Goal: Information Seeking & Learning: Find specific fact

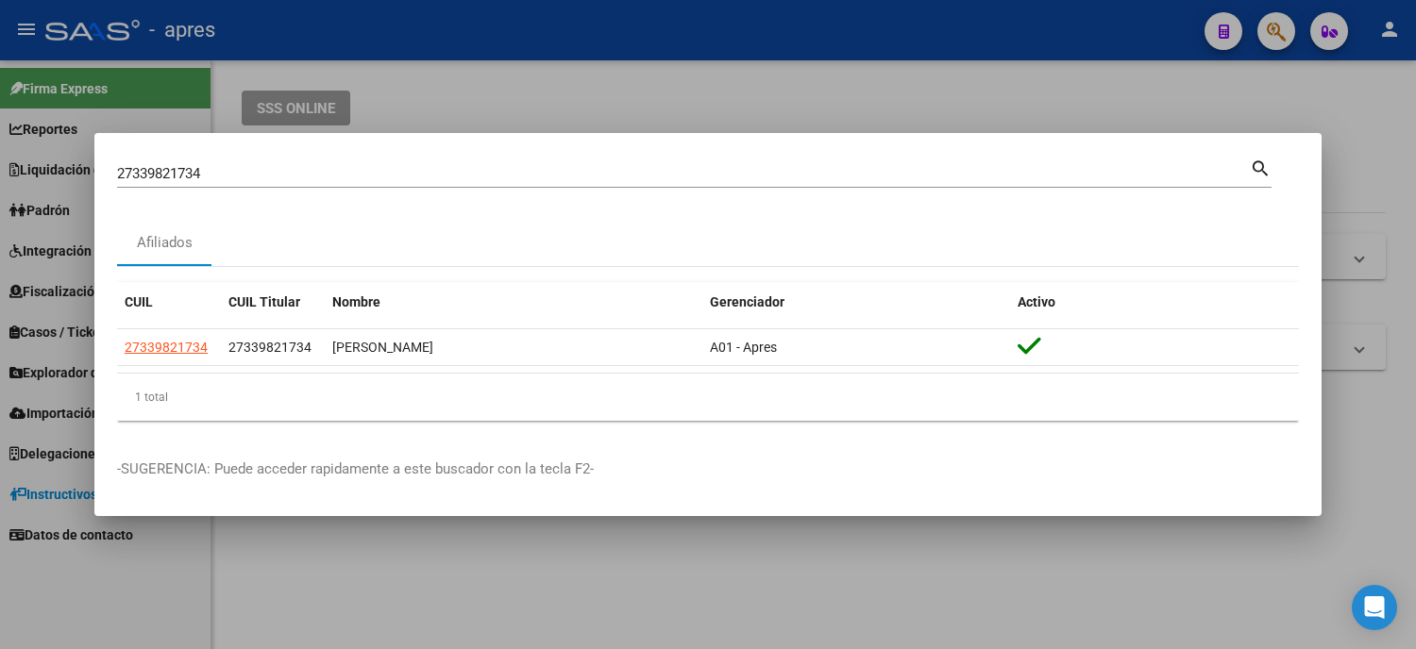
drag, startPoint x: 58, startPoint y: 165, endPoint x: 42, endPoint y: 162, distance: 16.3
click at [42, 162] on div "27339821734 Buscar (apellido, dni, cuil, nro traspaso, cuit, obra social) searc…" at bounding box center [708, 324] width 1416 height 649
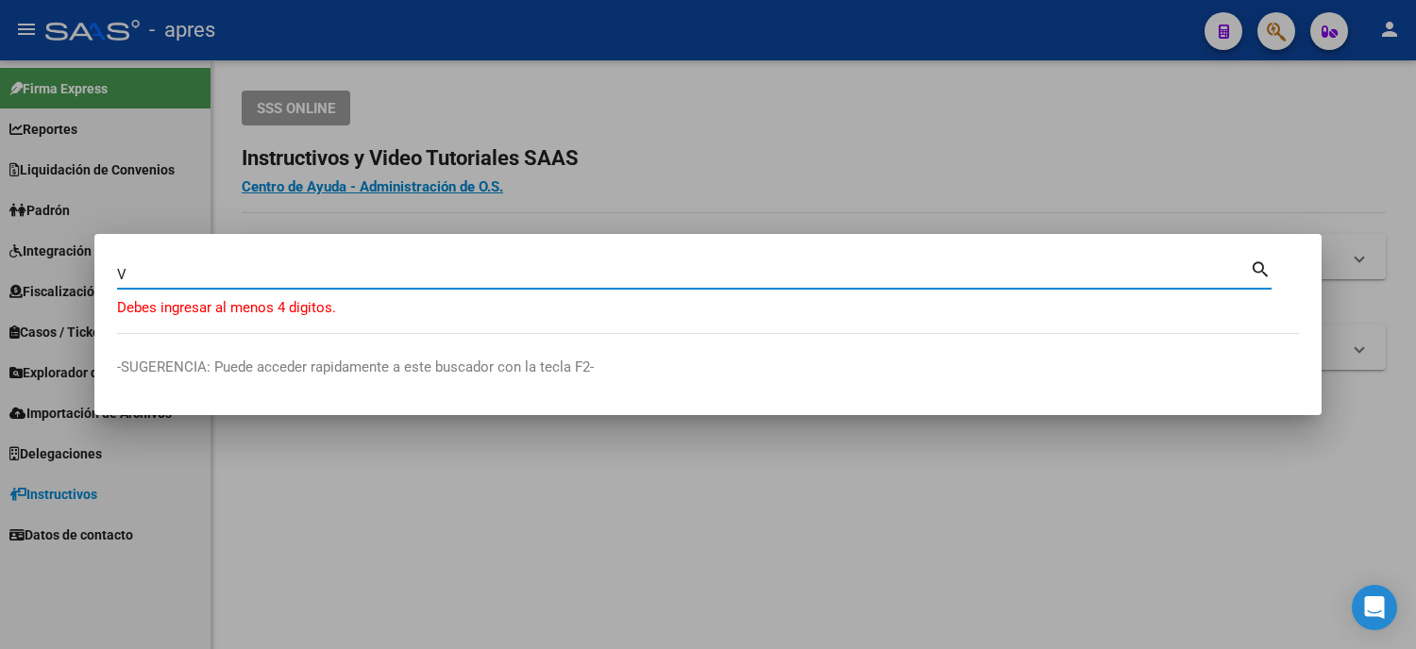
drag, startPoint x: 154, startPoint y: 280, endPoint x: 72, endPoint y: 280, distance: 82.1
click at [72, 280] on div "V Buscar (apellido, dni, cuil, [PERSON_NAME], cuit, obra social) search Debes i…" at bounding box center [708, 324] width 1416 height 649
paste input "57908292"
type input "57908292"
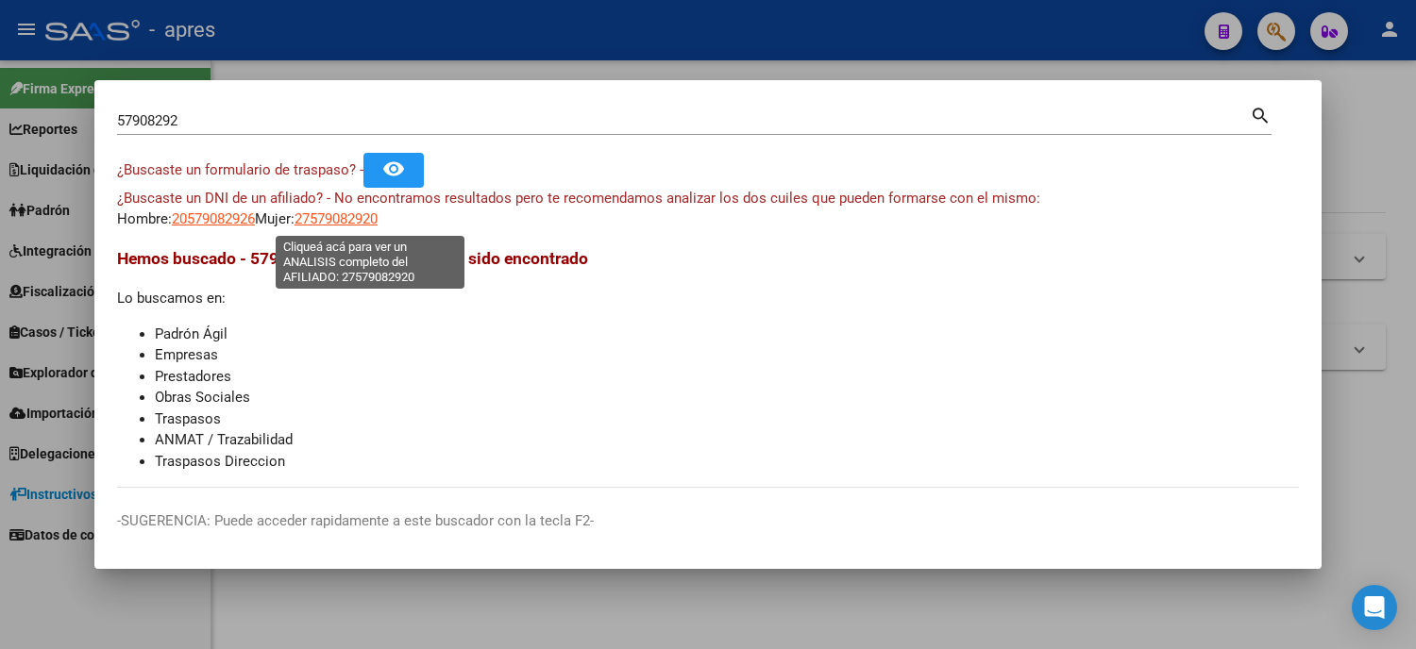
click at [356, 223] on span "27579082920" at bounding box center [335, 218] width 83 height 17
type textarea "27579082920"
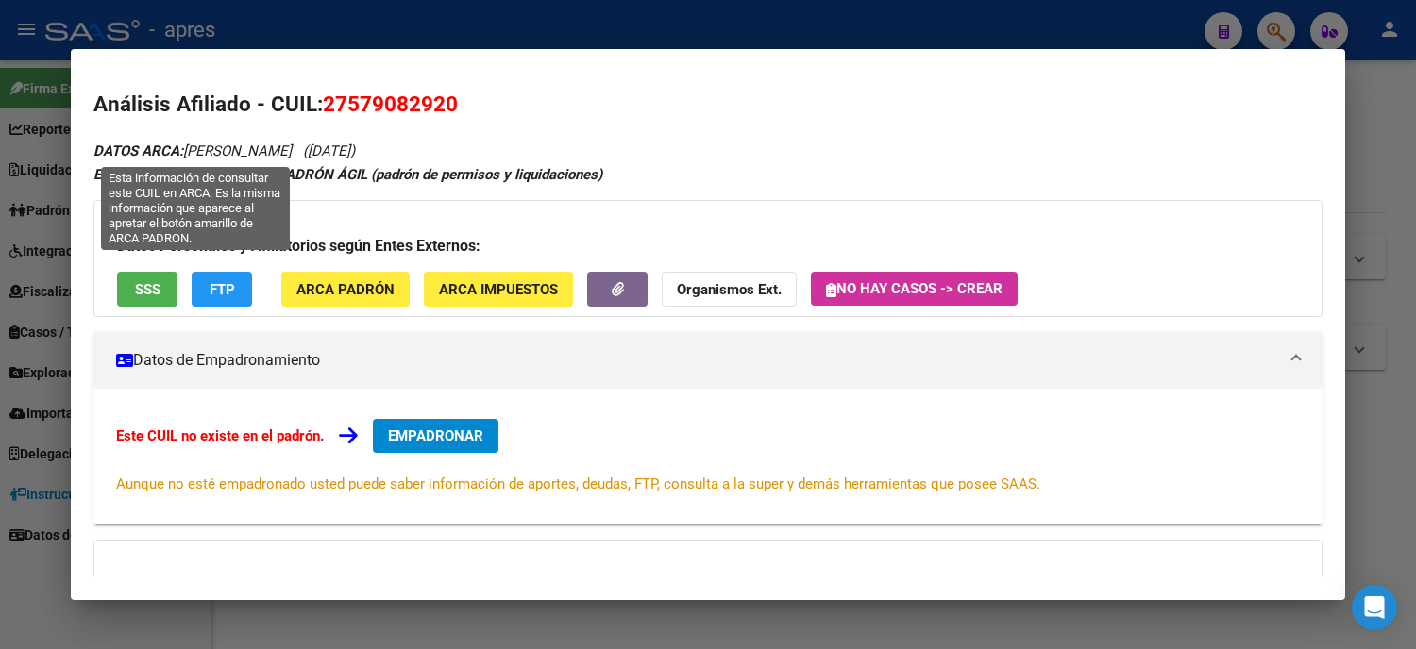
click at [0, 161] on div at bounding box center [708, 324] width 1416 height 649
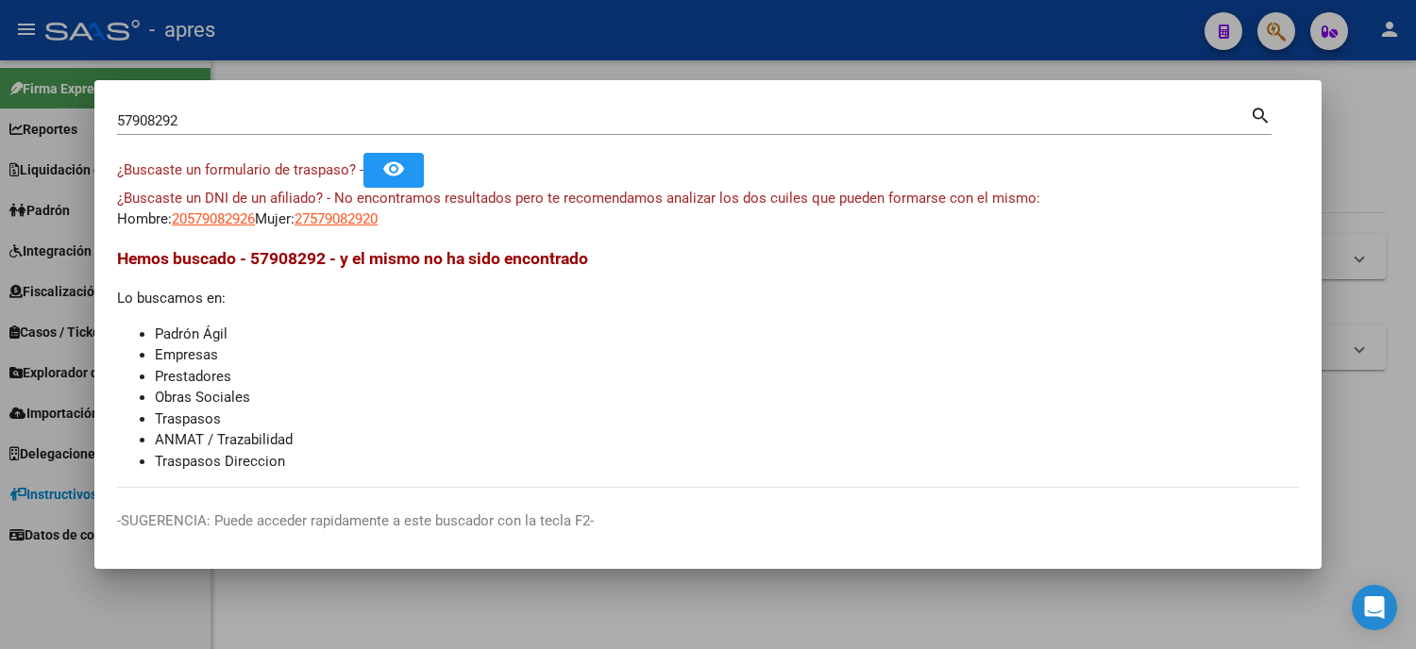
drag, startPoint x: 189, startPoint y: 125, endPoint x: 70, endPoint y: 109, distance: 120.0
click at [71, 109] on div "57908292 Buscar (apellido, dni, cuil, nro traspaso, cuit, obra social) search ¿…" at bounding box center [708, 324] width 1416 height 649
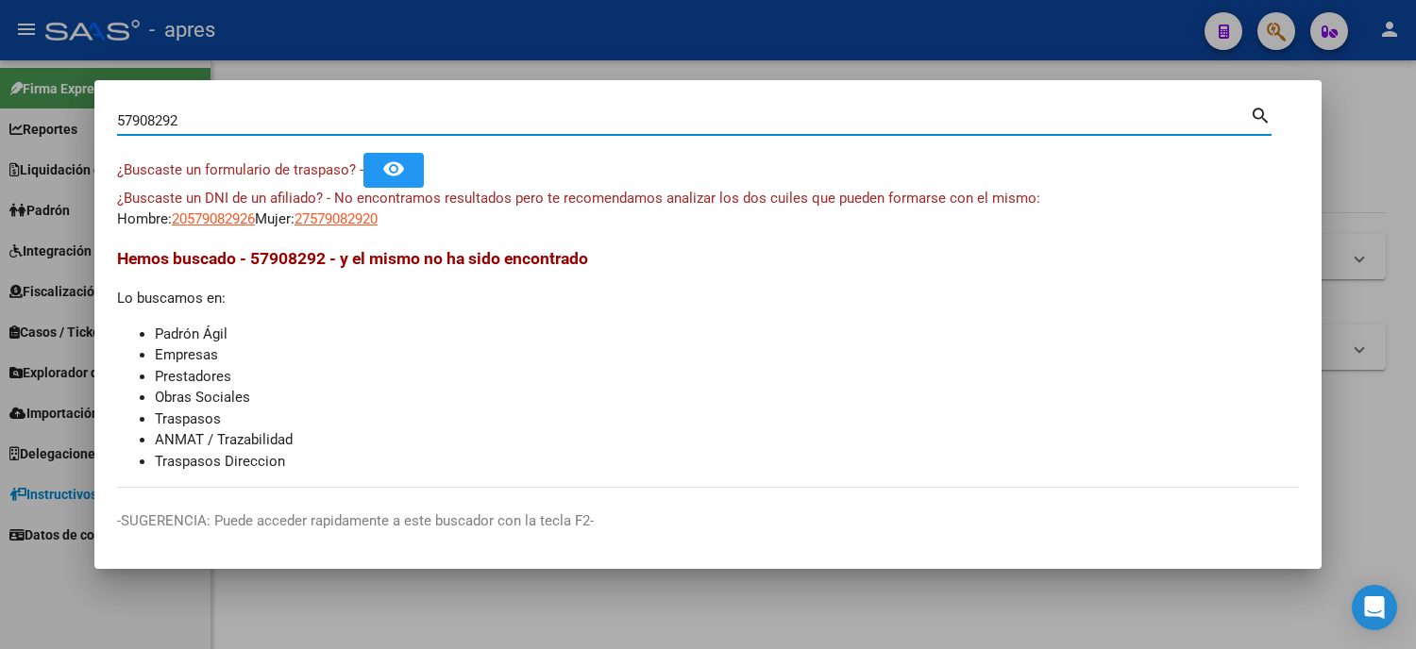
paste input "27376716444"
type input "27376716444"
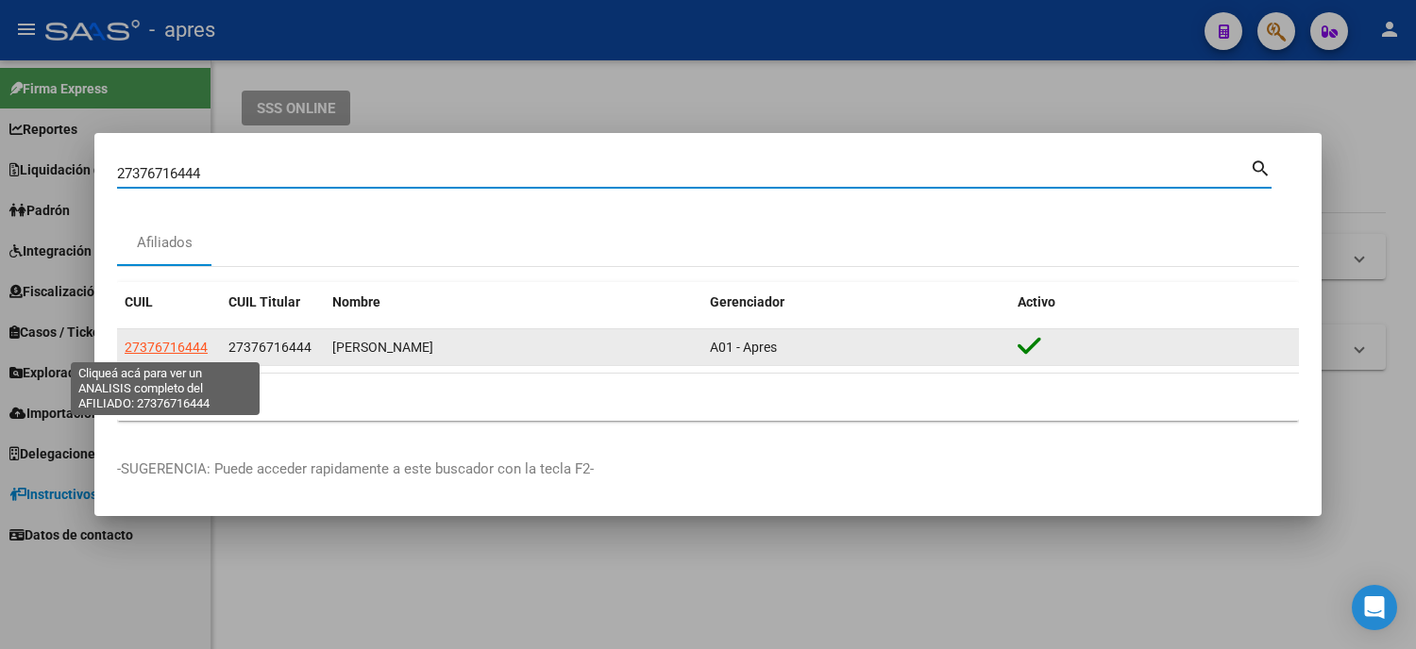
click at [176, 350] on span "27376716444" at bounding box center [166, 347] width 83 height 15
type textarea "27376716444"
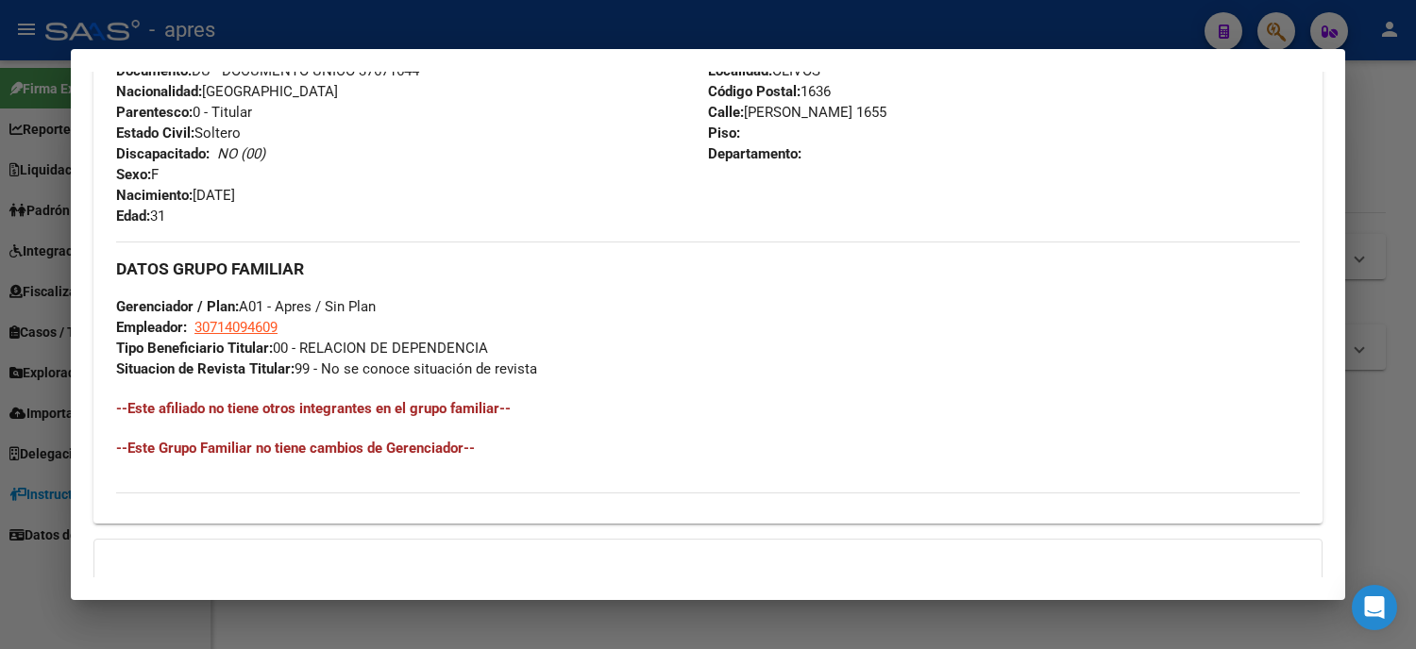
scroll to position [928, 0]
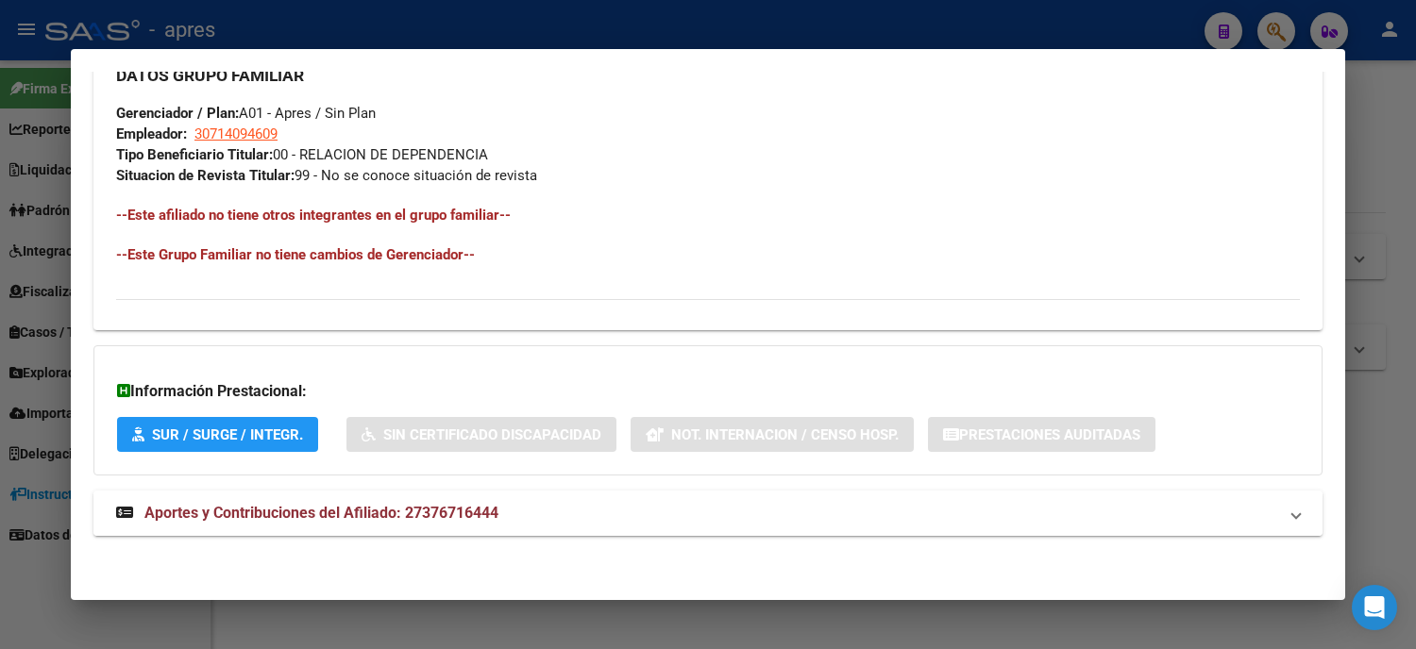
click at [447, 502] on strong "Aportes y Contribuciones del Afiliado: 27376716444" at bounding box center [307, 513] width 382 height 23
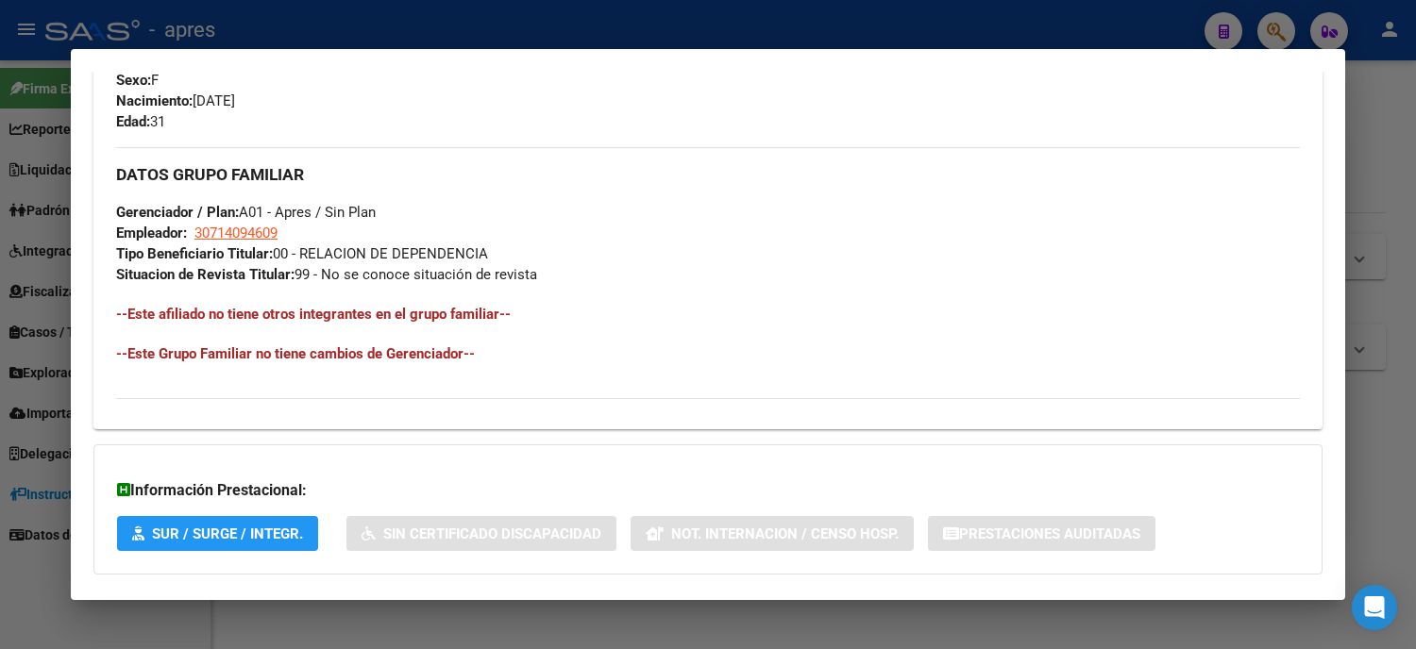
scroll to position [1143, 0]
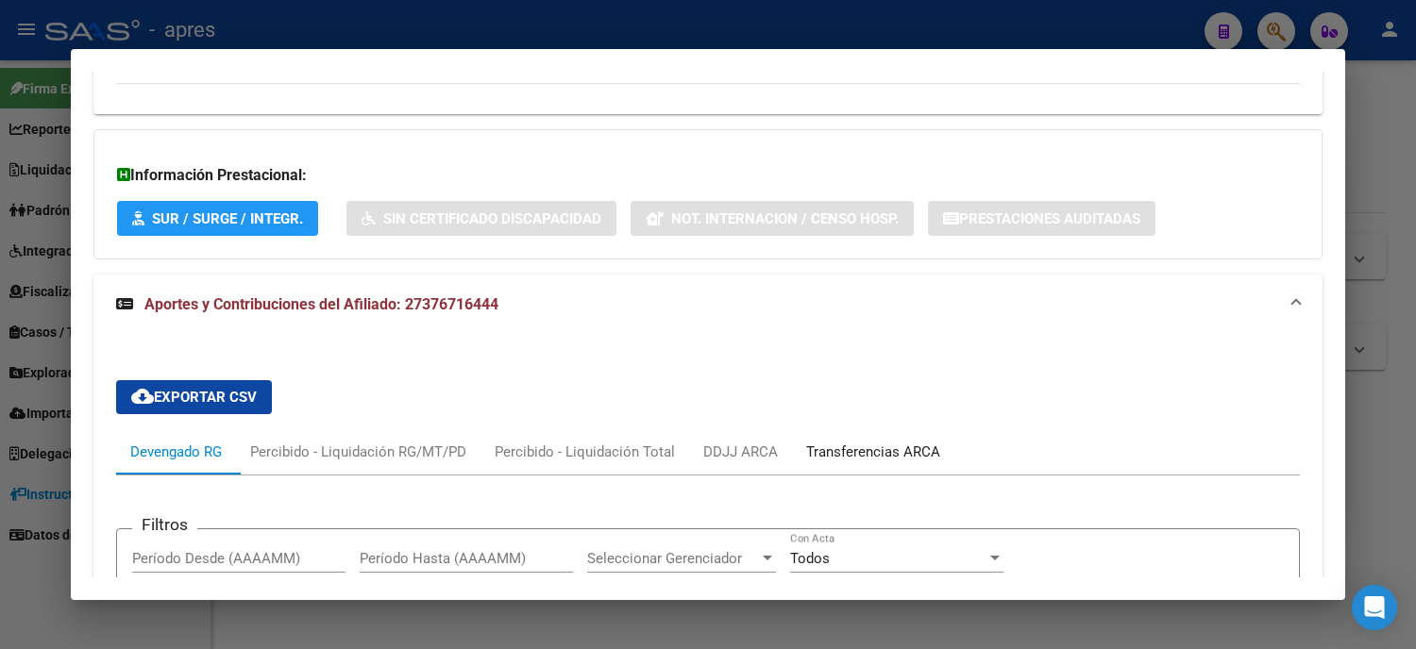
click at [935, 454] on div "Transferencias ARCA" at bounding box center [873, 452] width 134 height 21
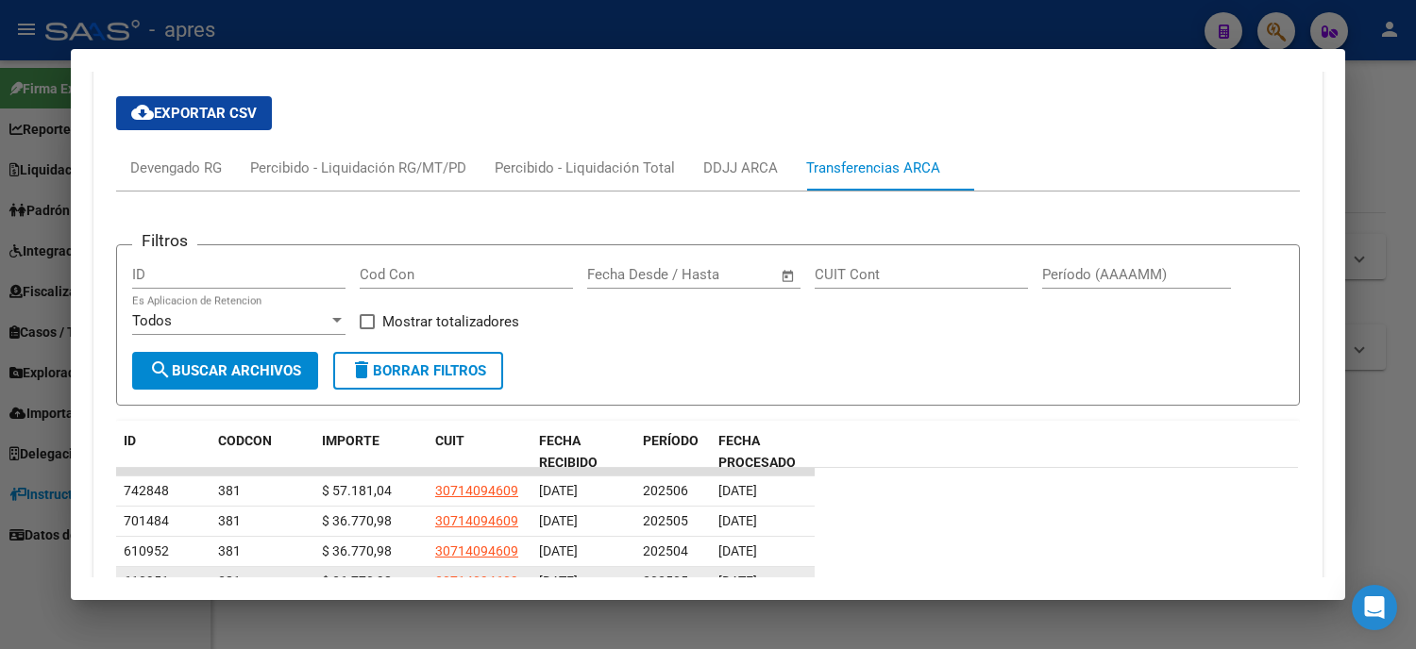
scroll to position [1677, 0]
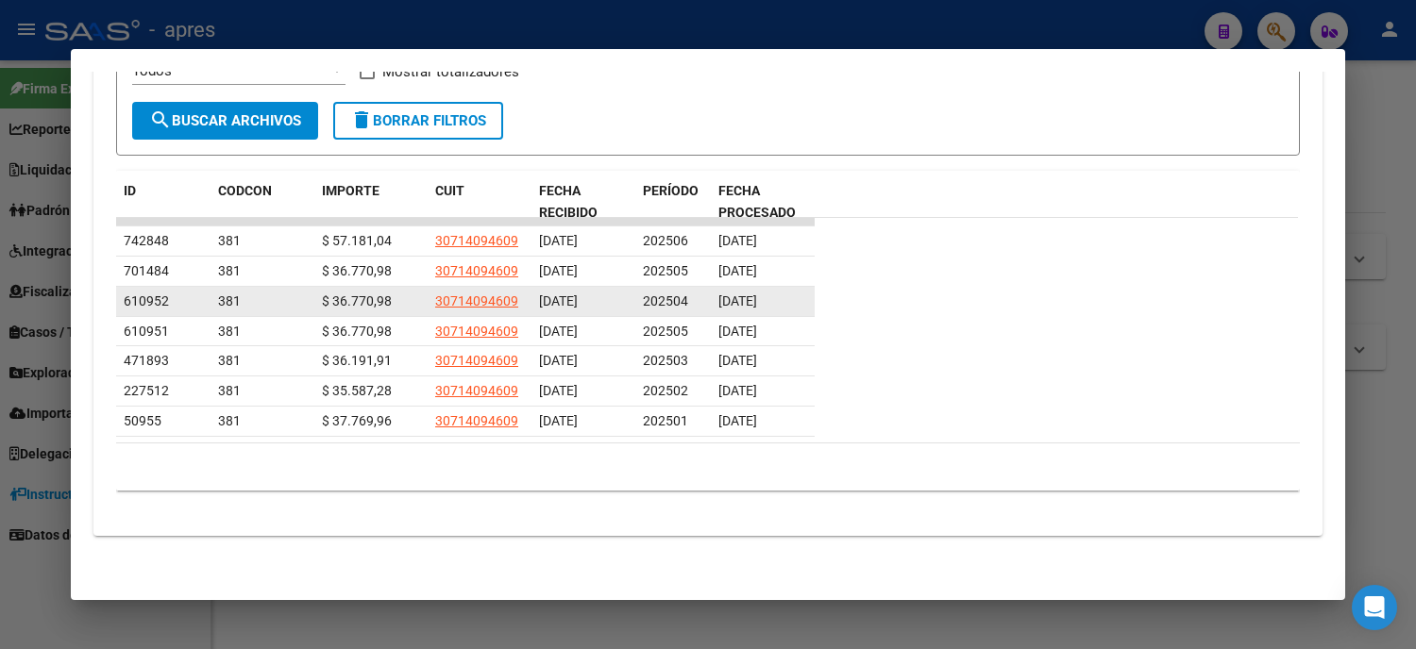
drag, startPoint x: 719, startPoint y: 312, endPoint x: 739, endPoint y: 314, distance: 19.9
click at [738, 315] on datatable-scroller "742848 381 $ 57.181,04 30714094609 [DATE] 202506 [DATE] 701484 381 $ 36.770,98 …" at bounding box center [706, 327] width 1181 height 218
click at [746, 300] on span "[DATE]" at bounding box center [737, 300] width 39 height 15
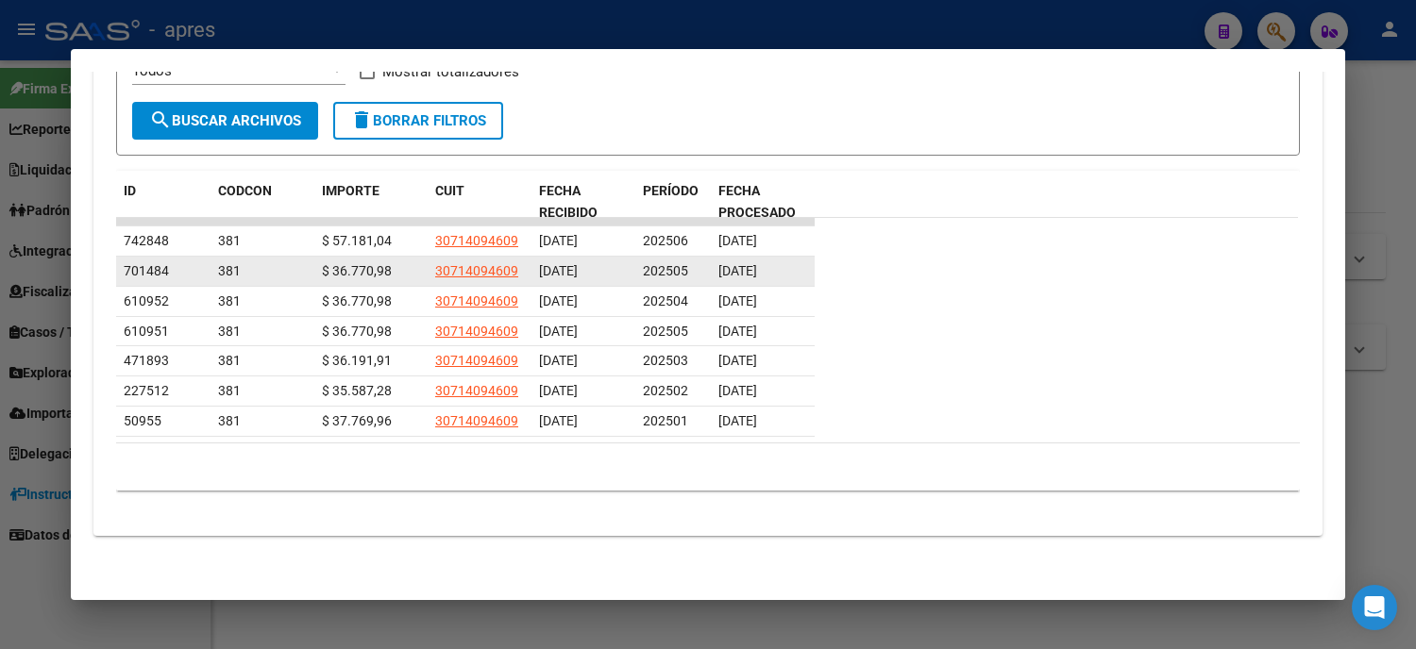
click at [561, 281] on datatable-body-cell "[DATE]" at bounding box center [583, 271] width 104 height 29
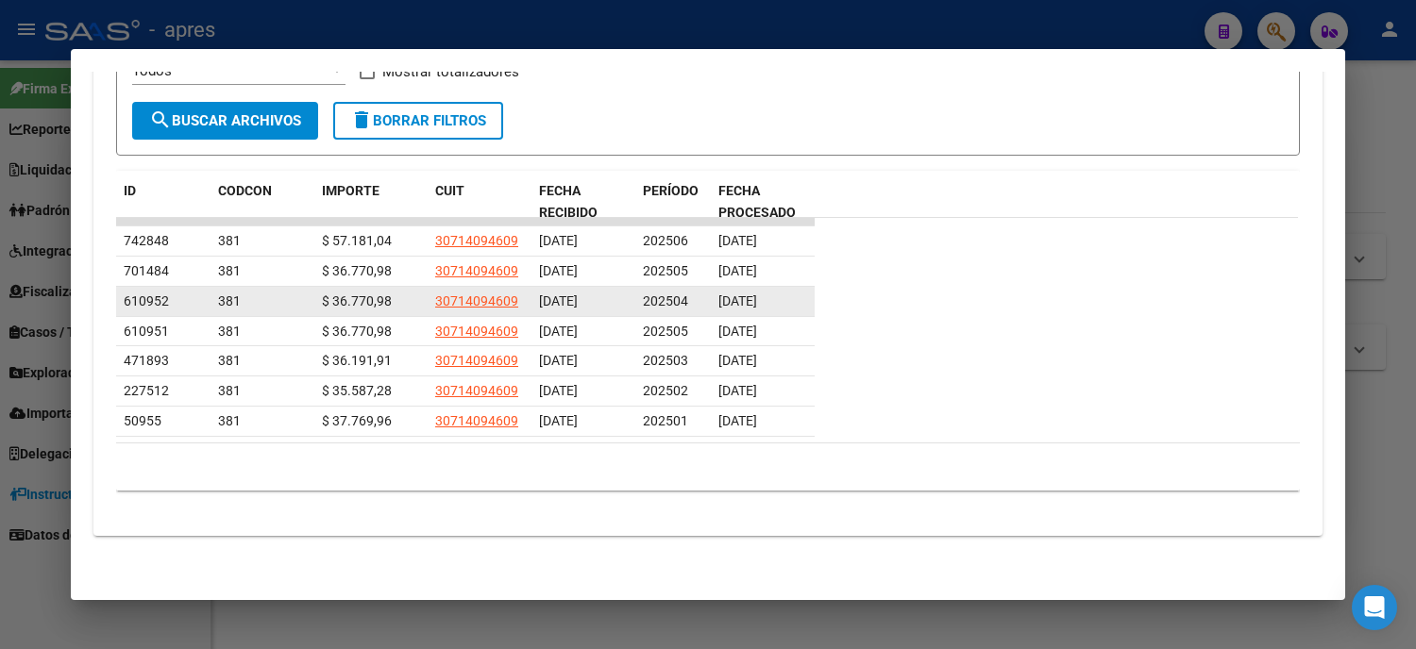
click at [578, 294] on span "[DATE]" at bounding box center [558, 300] width 39 height 15
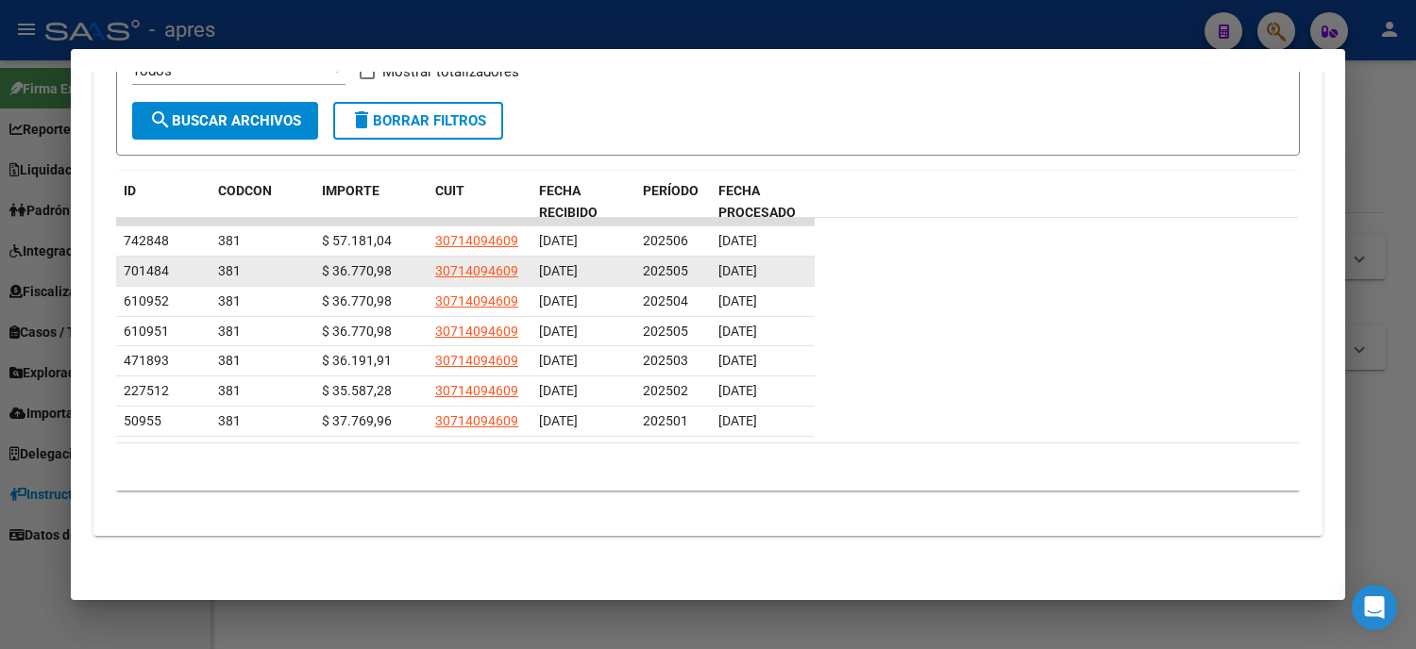
click at [741, 274] on span "[DATE]" at bounding box center [737, 270] width 39 height 15
click at [759, 277] on div "[DATE]" at bounding box center [762, 271] width 89 height 22
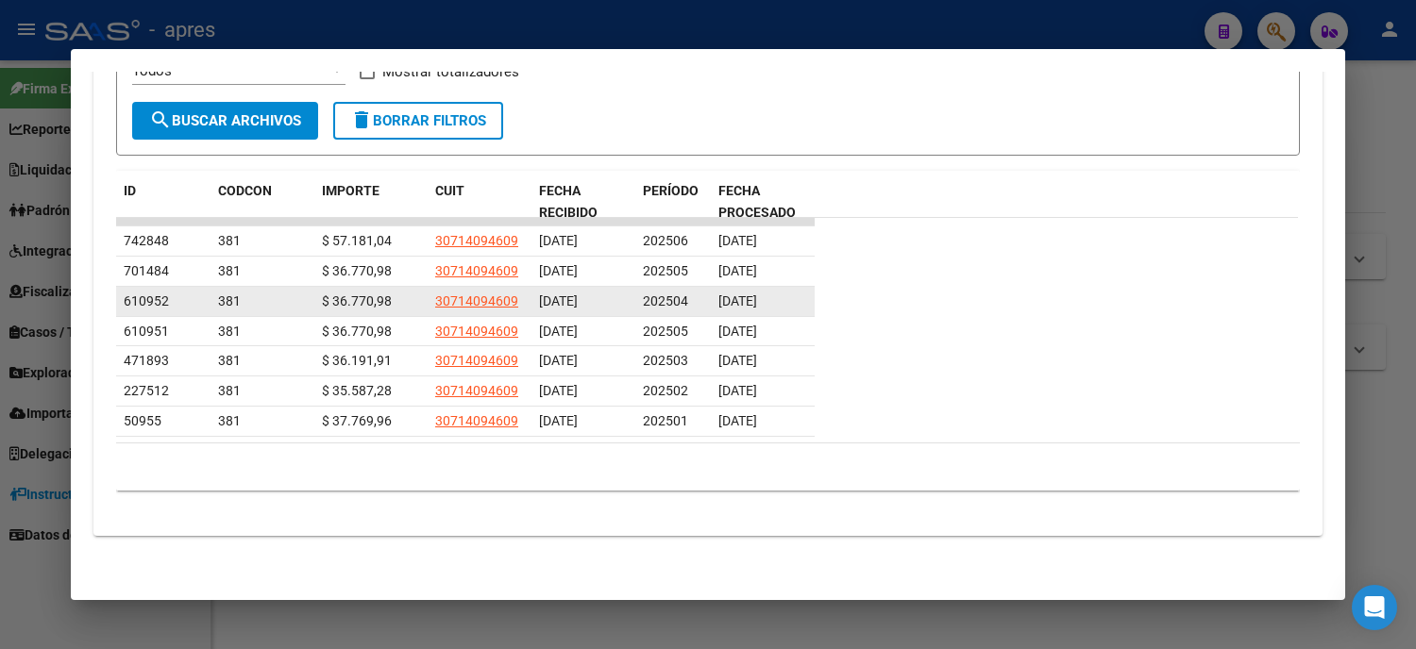
click at [757, 293] on span "[DATE]" at bounding box center [737, 300] width 39 height 15
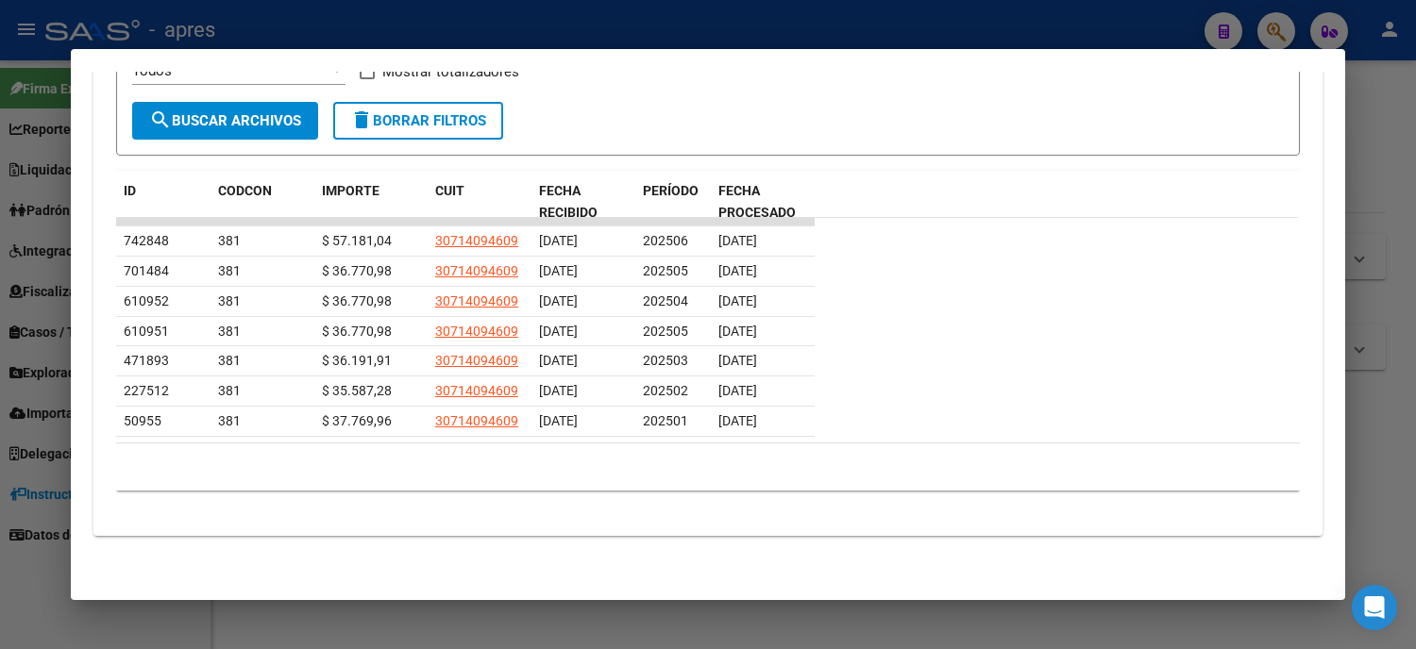
click at [10, 470] on div at bounding box center [708, 324] width 1416 height 649
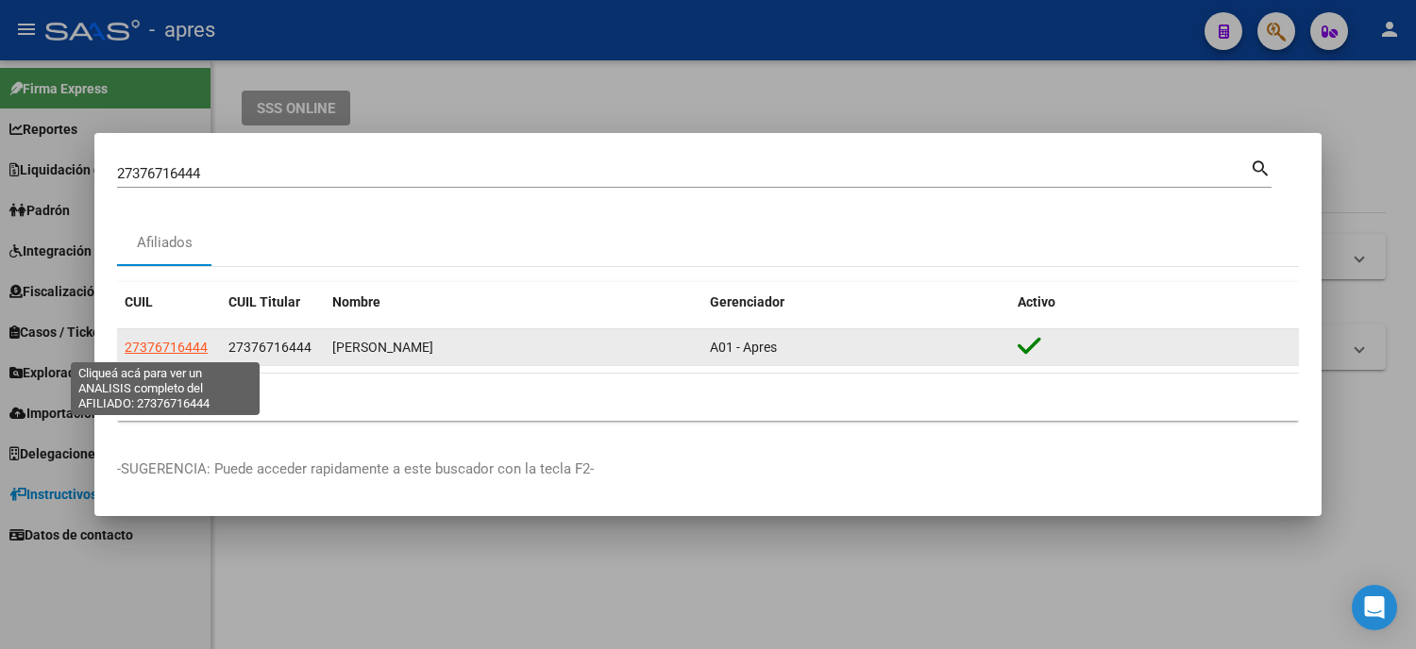
drag, startPoint x: 142, startPoint y: 344, endPoint x: 194, endPoint y: 351, distance: 52.3
click at [194, 351] on span "27376716444" at bounding box center [166, 347] width 83 height 15
copy span "37671644"
